Goal: Information Seeking & Learning: Learn about a topic

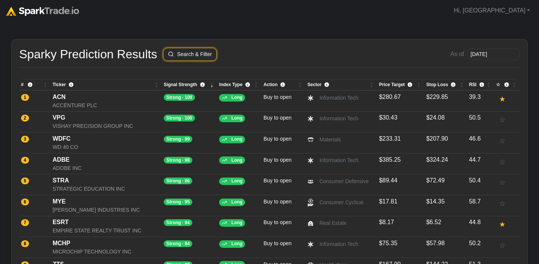
click at [194, 55] on button "Search & Filter" at bounding box center [190, 54] width 54 height 13
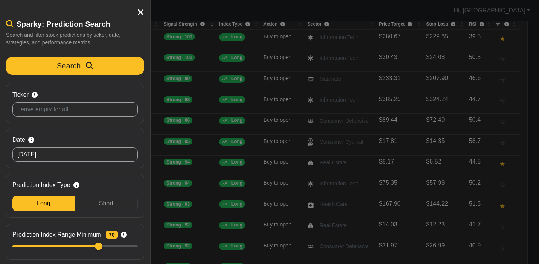
click at [342, 132] on div at bounding box center [269, 132] width 539 height 264
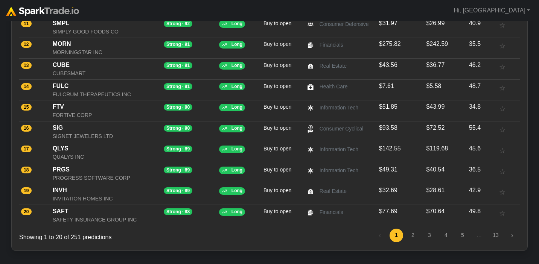
scroll to position [315, 0]
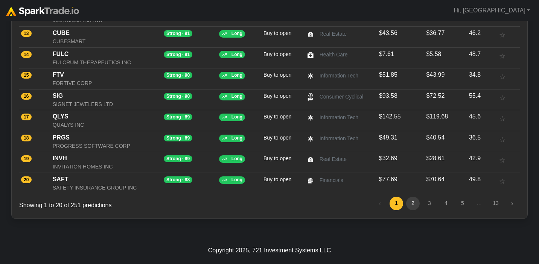
click at [412, 205] on link "2" at bounding box center [413, 204] width 14 height 14
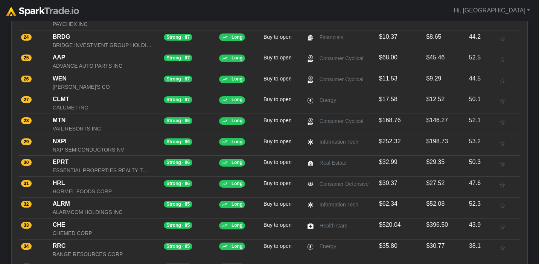
scroll to position [0, 0]
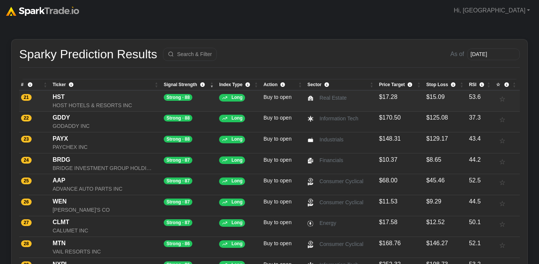
click at [65, 105] on div "HOST HOTELS & RESORTS INC" at bounding box center [107, 106] width 108 height 8
click at [158, 103] on div "HOST HOTELS & RESORTS INC" at bounding box center [107, 106] width 108 height 8
click at [309, 102] on span at bounding box center [310, 98] width 6 height 11
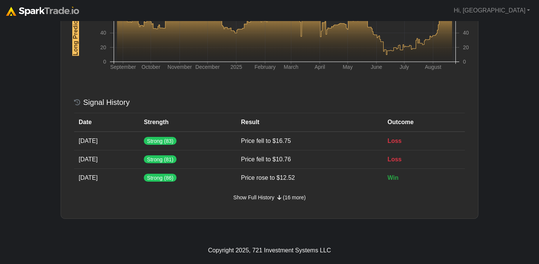
scroll to position [357, 0]
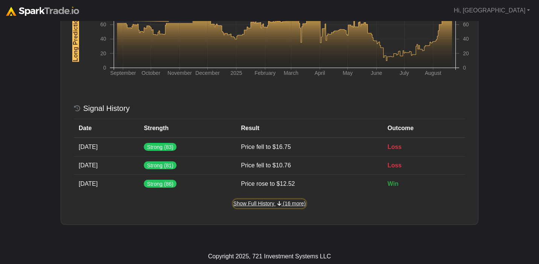
click at [259, 205] on span "Show Full History" at bounding box center [253, 204] width 41 height 6
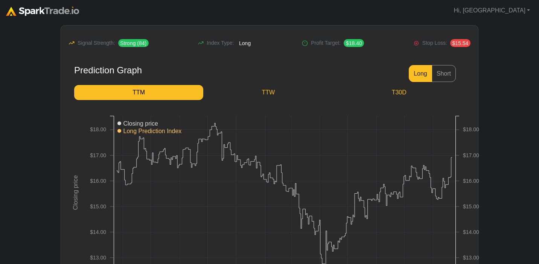
scroll to position [0, 0]
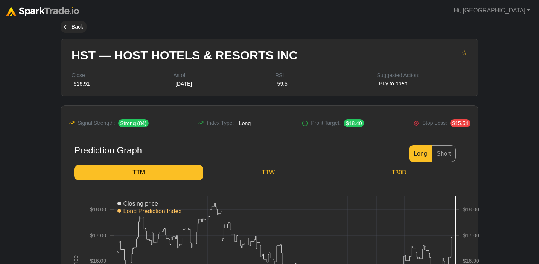
click at [466, 52] on button "☆" at bounding box center [464, 52] width 6 height 9
click at [465, 56] on button "★" at bounding box center [464, 52] width 6 height 9
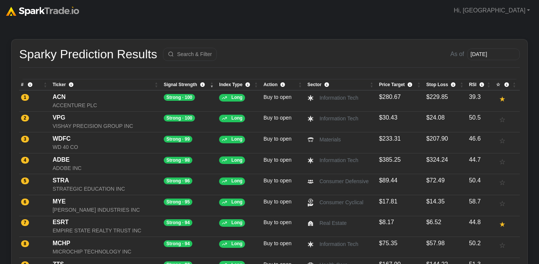
click at [51, 12] on img at bounding box center [42, 11] width 73 height 9
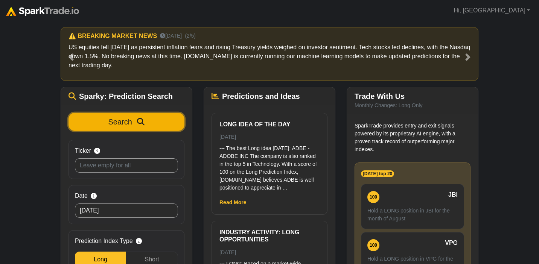
click at [140, 120] on icon "submit" at bounding box center [141, 122] width 8 height 8
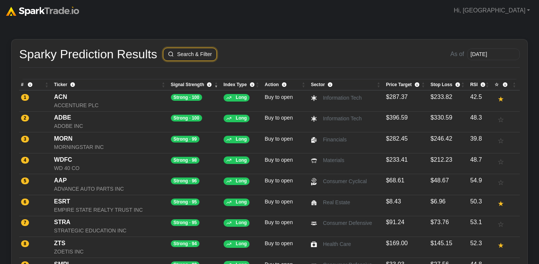
click at [208, 56] on button "Search & Filter" at bounding box center [190, 54] width 54 height 13
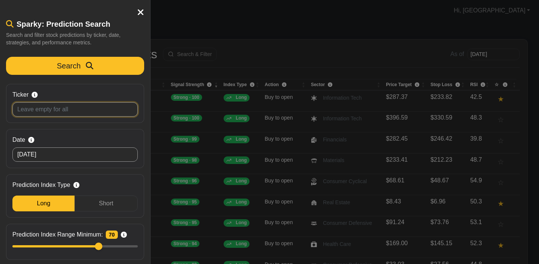
click at [57, 115] on input "Ticker Search by stock symbol. Leave blank to view all predicitons." at bounding box center [74, 109] width 125 height 14
type input "tsla"
click at [6, 57] on button "Search" at bounding box center [75, 66] width 138 height 18
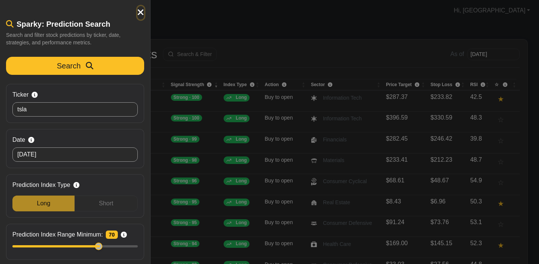
click at [141, 9] on icon "button" at bounding box center [140, 12] width 7 height 9
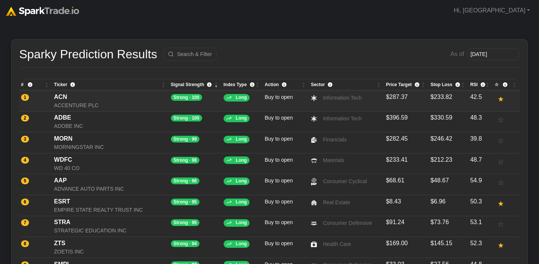
click at [103, 101] on div "ACN" at bounding box center [110, 97] width 113 height 9
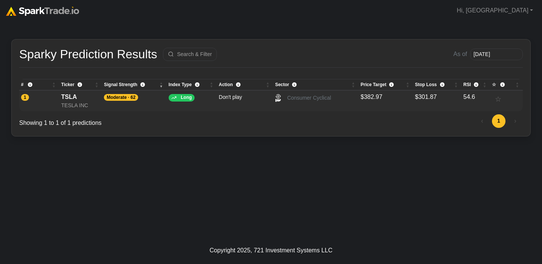
click at [76, 100] on div "TSLA" at bounding box center [80, 97] width 39 height 9
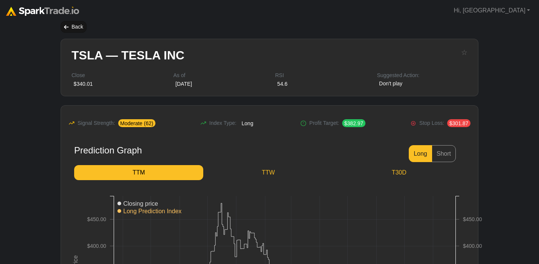
click at [79, 27] on div "Back" at bounding box center [74, 27] width 26 height 12
